Goal: Task Accomplishment & Management: Manage account settings

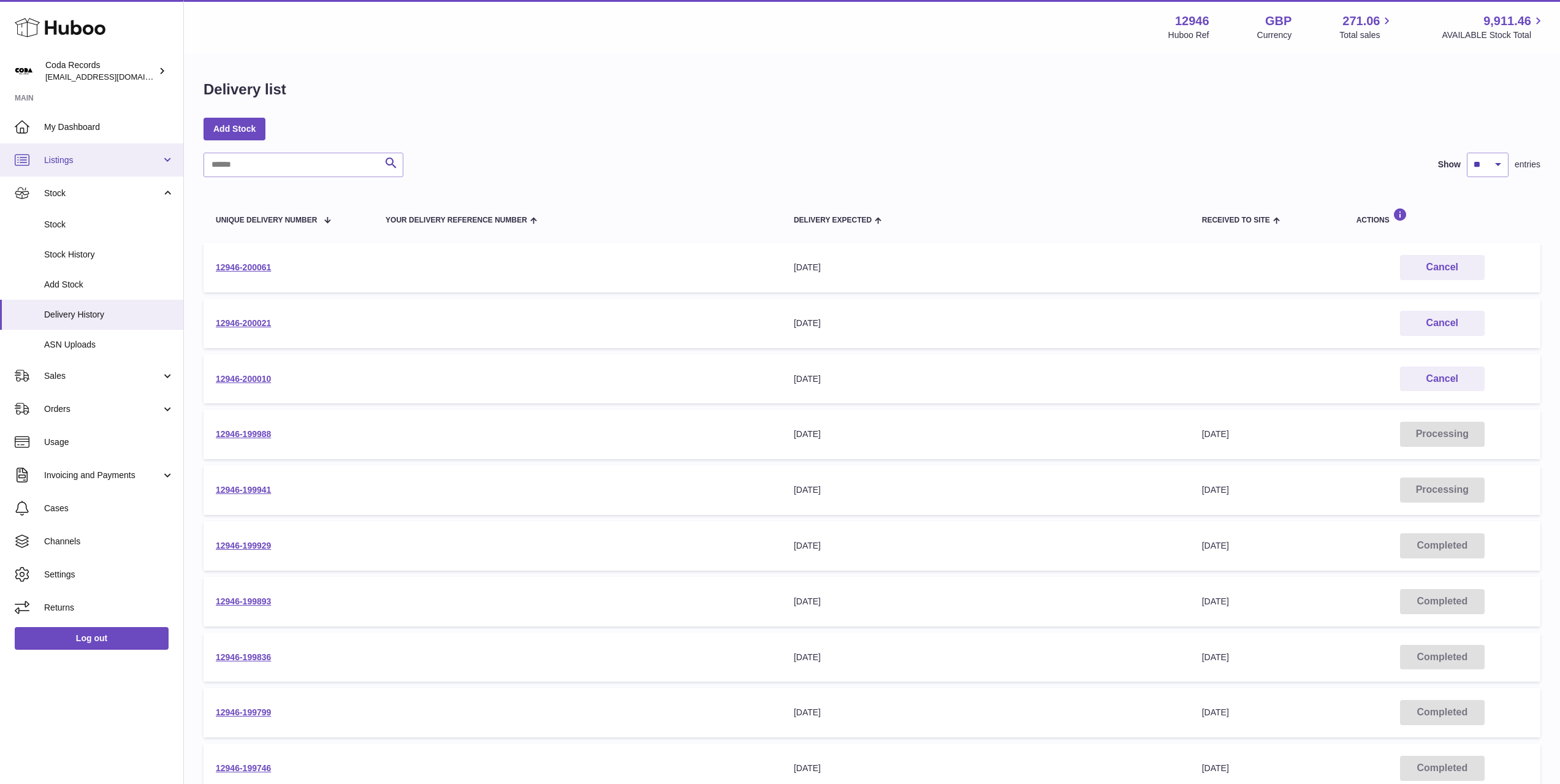
click at [76, 165] on span "Listings" at bounding box center [103, 160] width 117 height 12
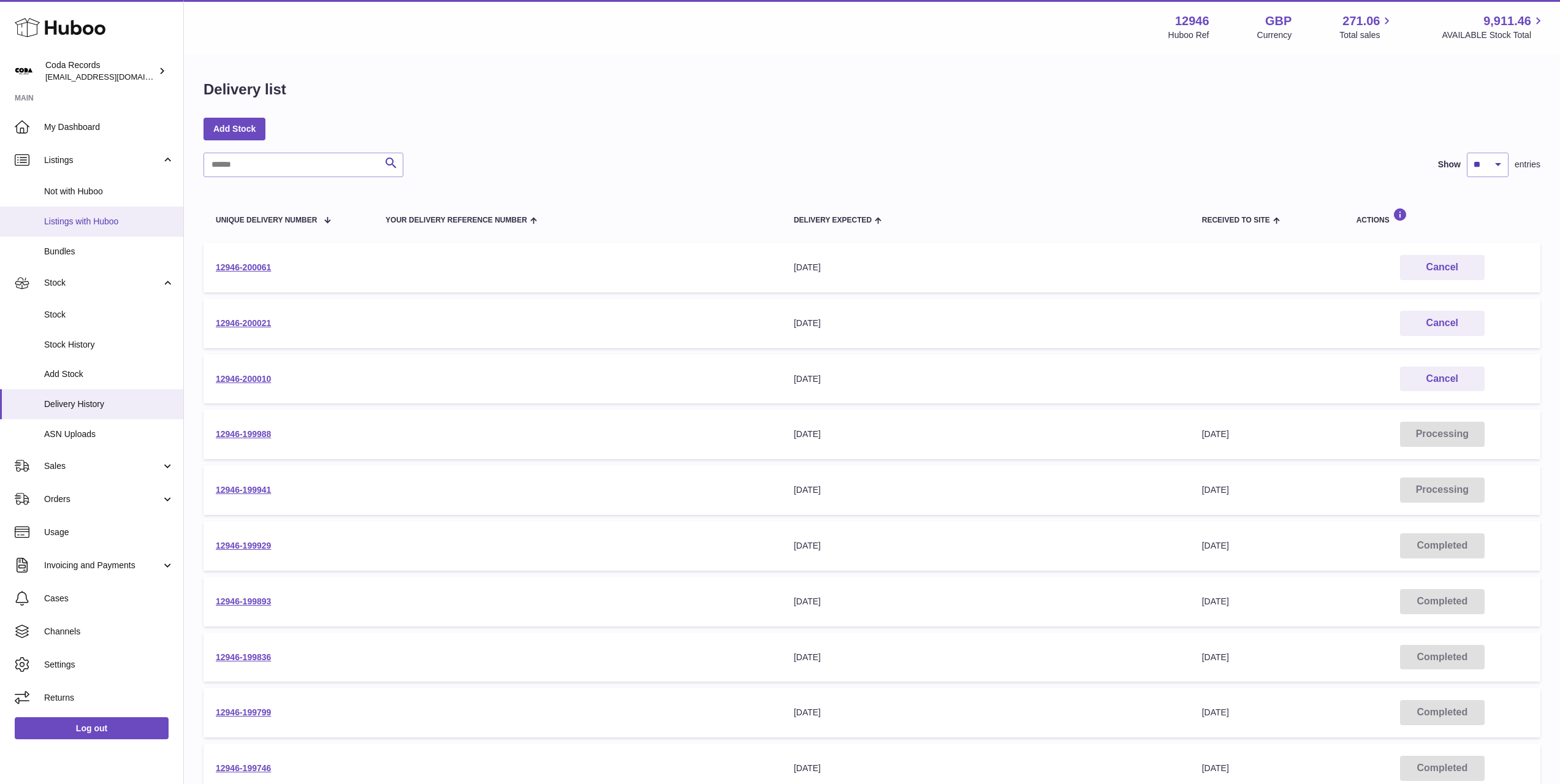
click at [92, 225] on span "Listings with Huboo" at bounding box center [109, 222] width 130 height 12
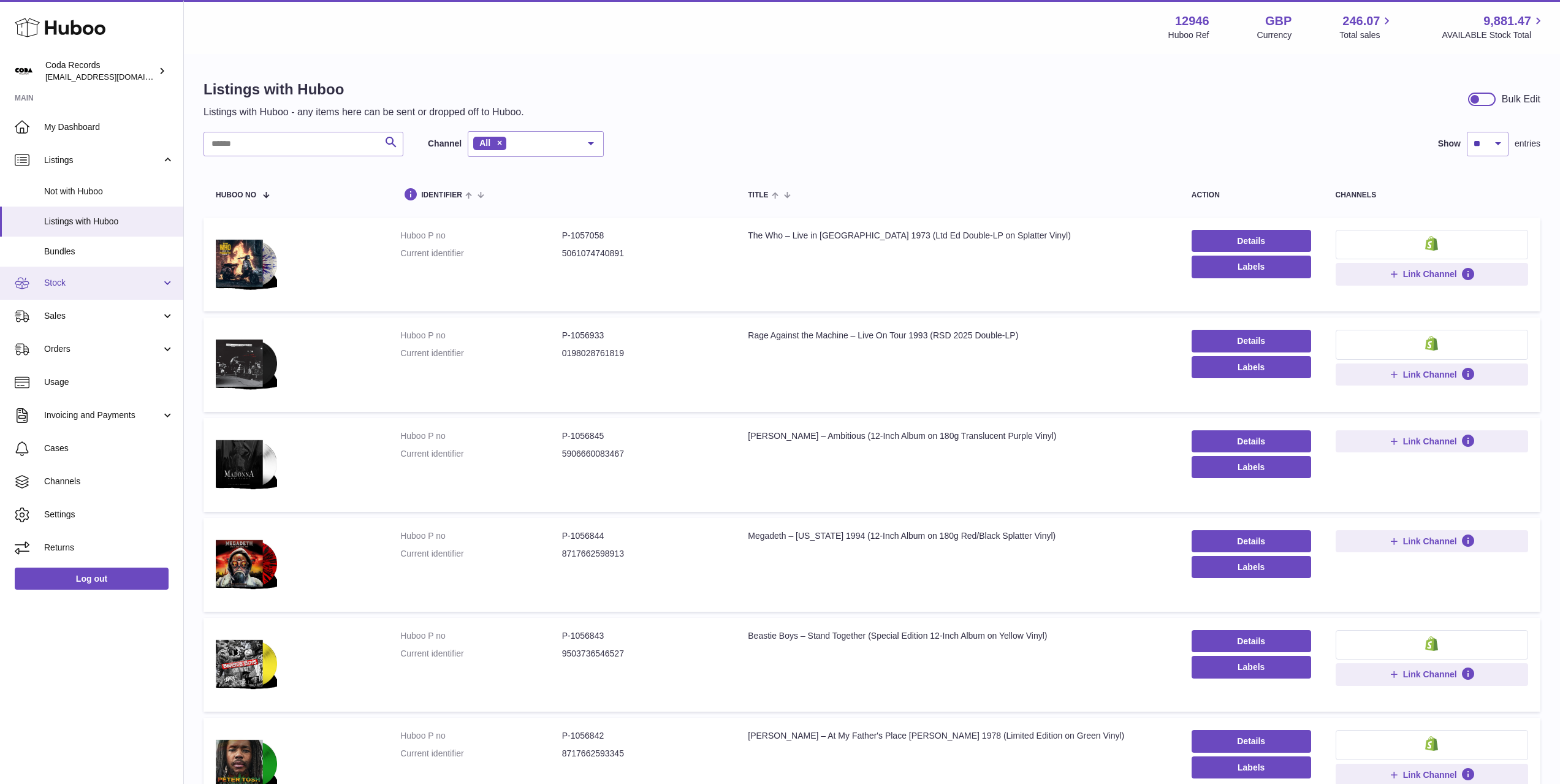
click at [103, 291] on link "Stock" at bounding box center [92, 283] width 183 height 33
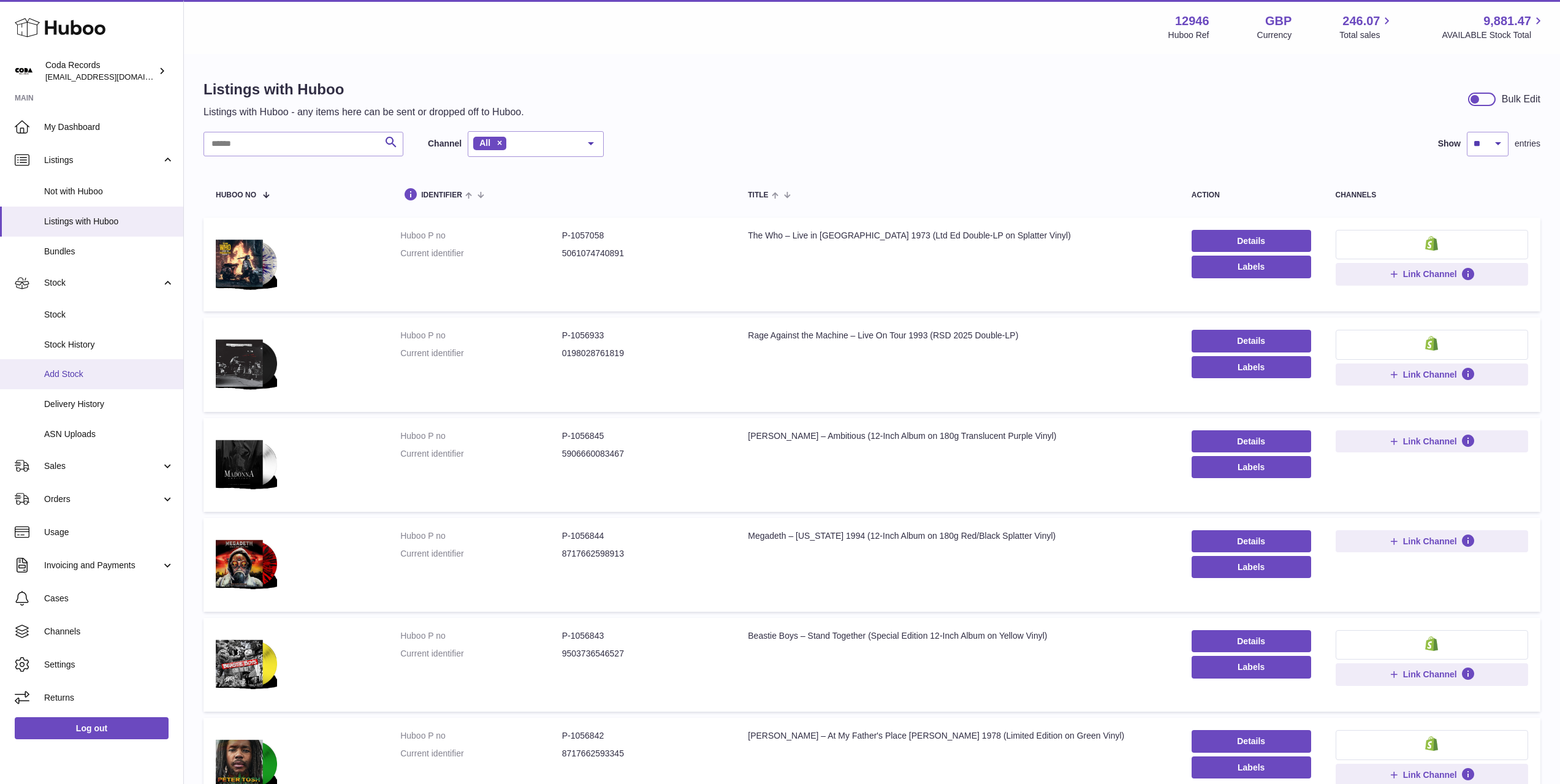
click at [92, 376] on span "Add Stock" at bounding box center [109, 374] width 130 height 12
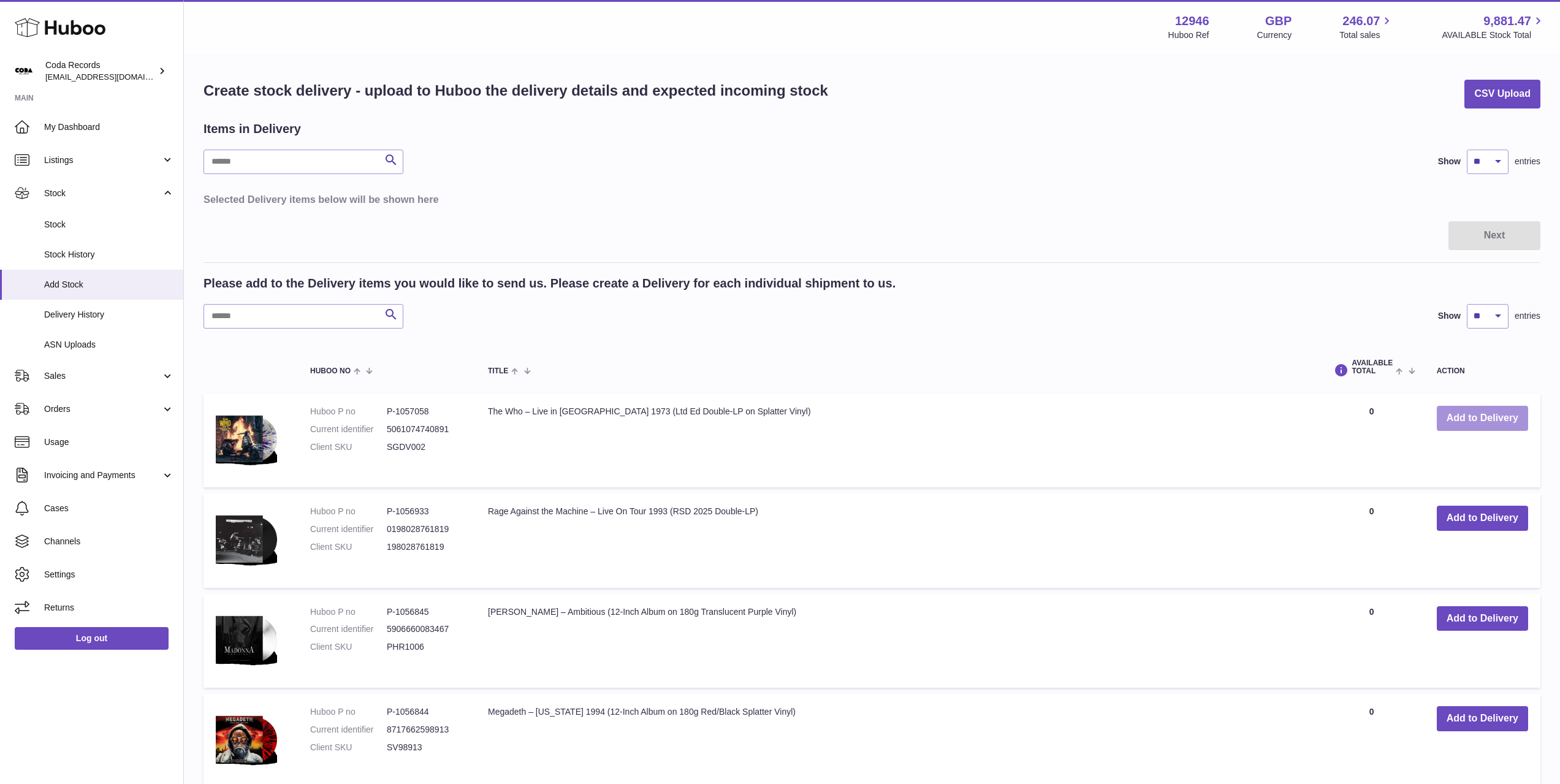
click at [1479, 416] on button "Add to Delivery" at bounding box center [1483, 418] width 92 height 25
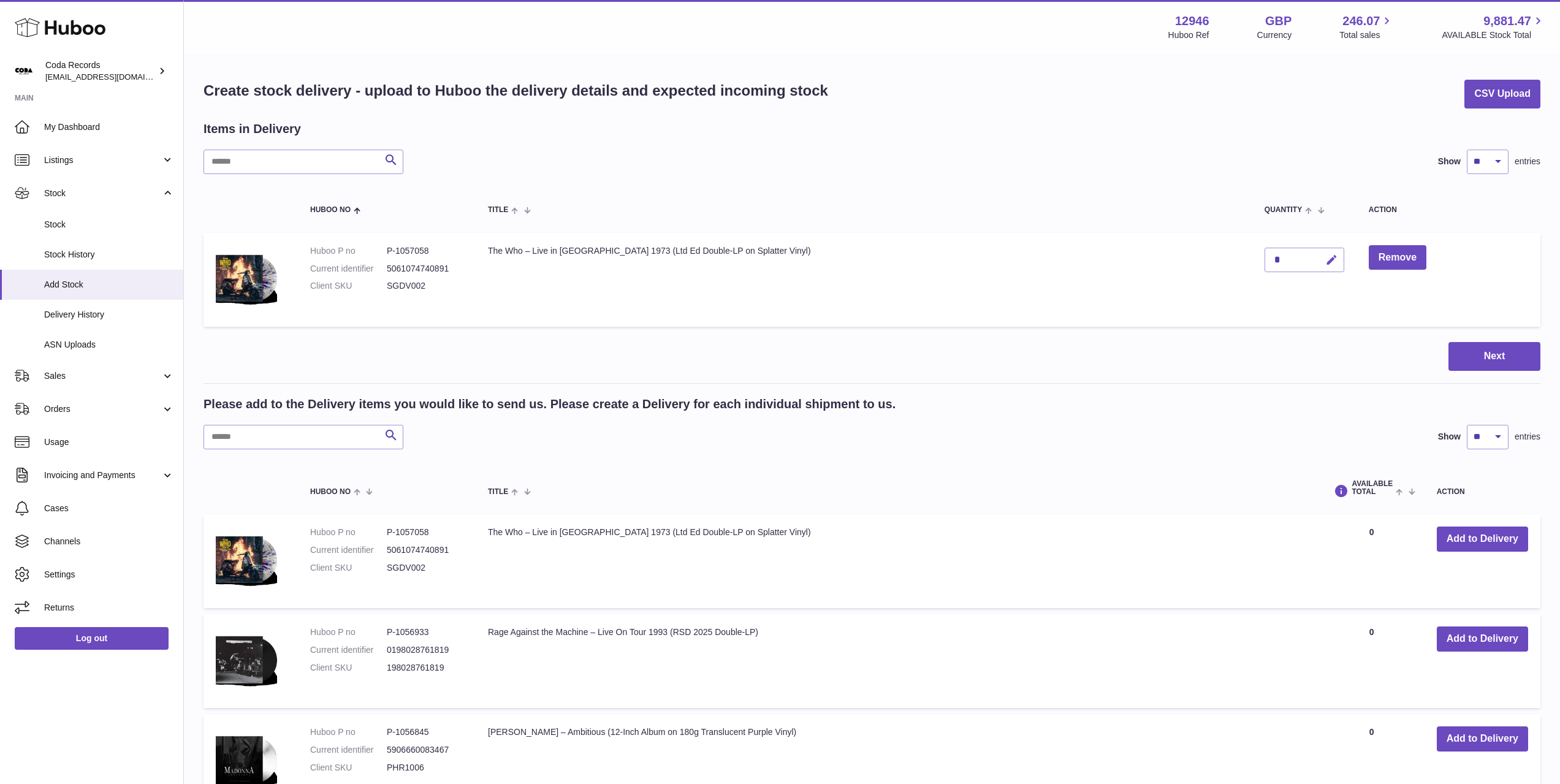
click at [1325, 259] on icon "button" at bounding box center [1332, 260] width 13 height 13
type input "**"
click at [1327, 262] on icon "submit" at bounding box center [1333, 260] width 11 height 11
